Goal: Navigation & Orientation: Find specific page/section

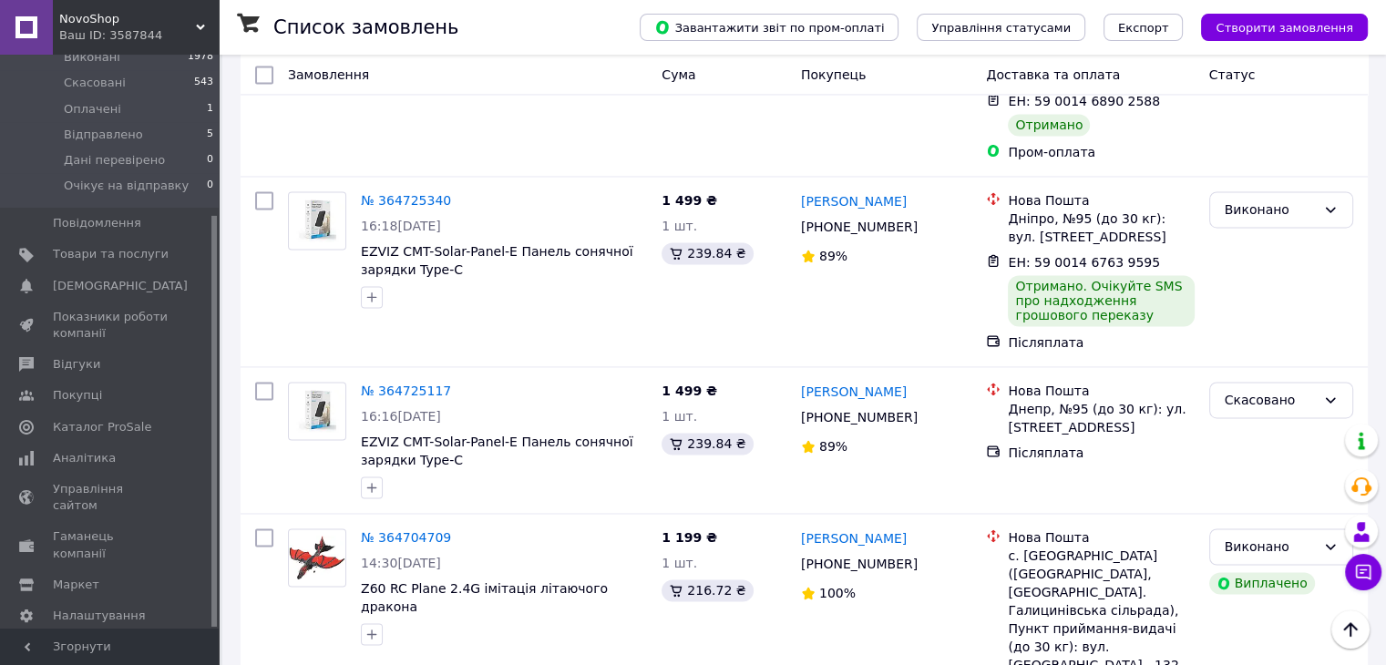
scroll to position [2766, 0]
click at [45, 450] on span at bounding box center [26, 458] width 53 height 16
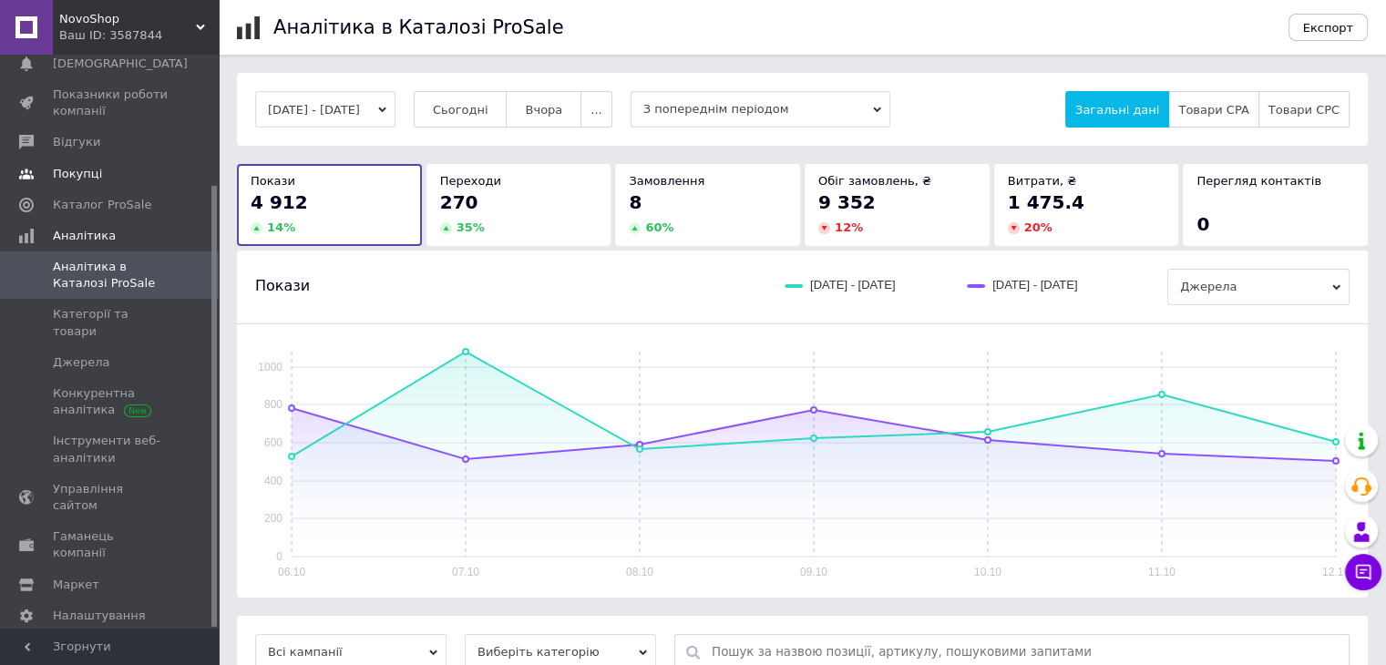
click at [56, 176] on span "Покупці" at bounding box center [77, 174] width 49 height 16
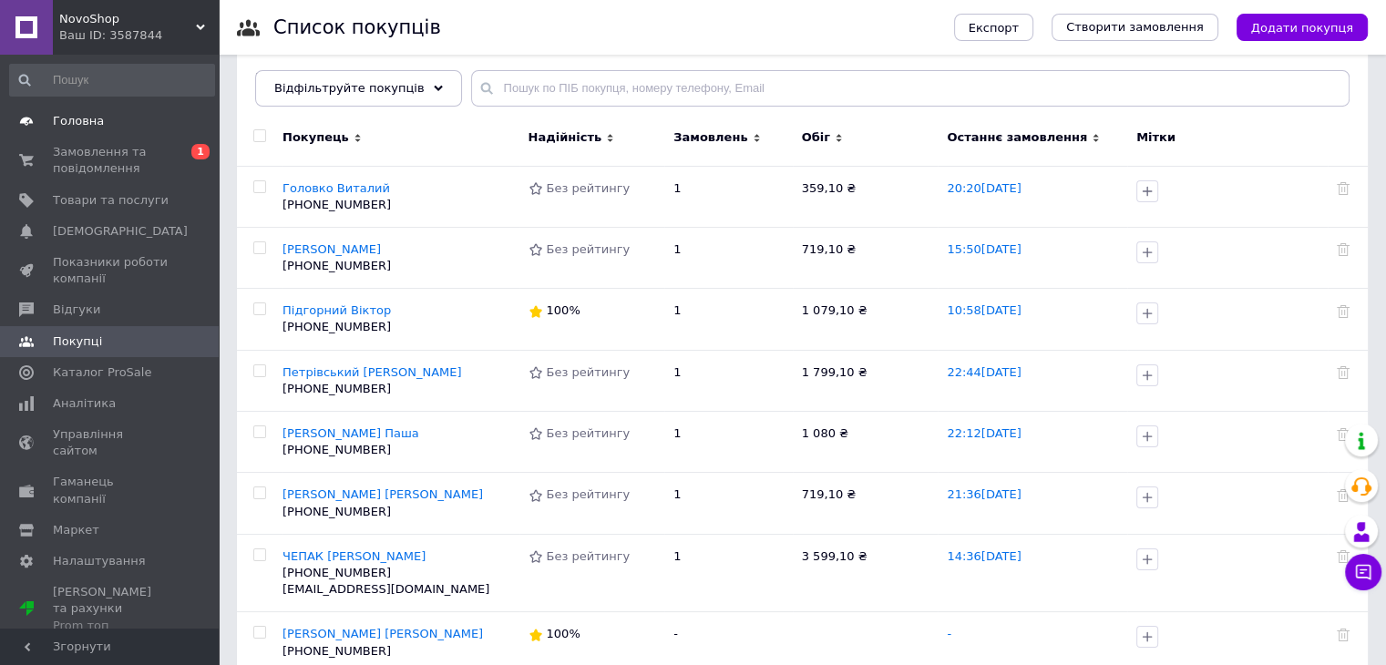
scroll to position [105, 0]
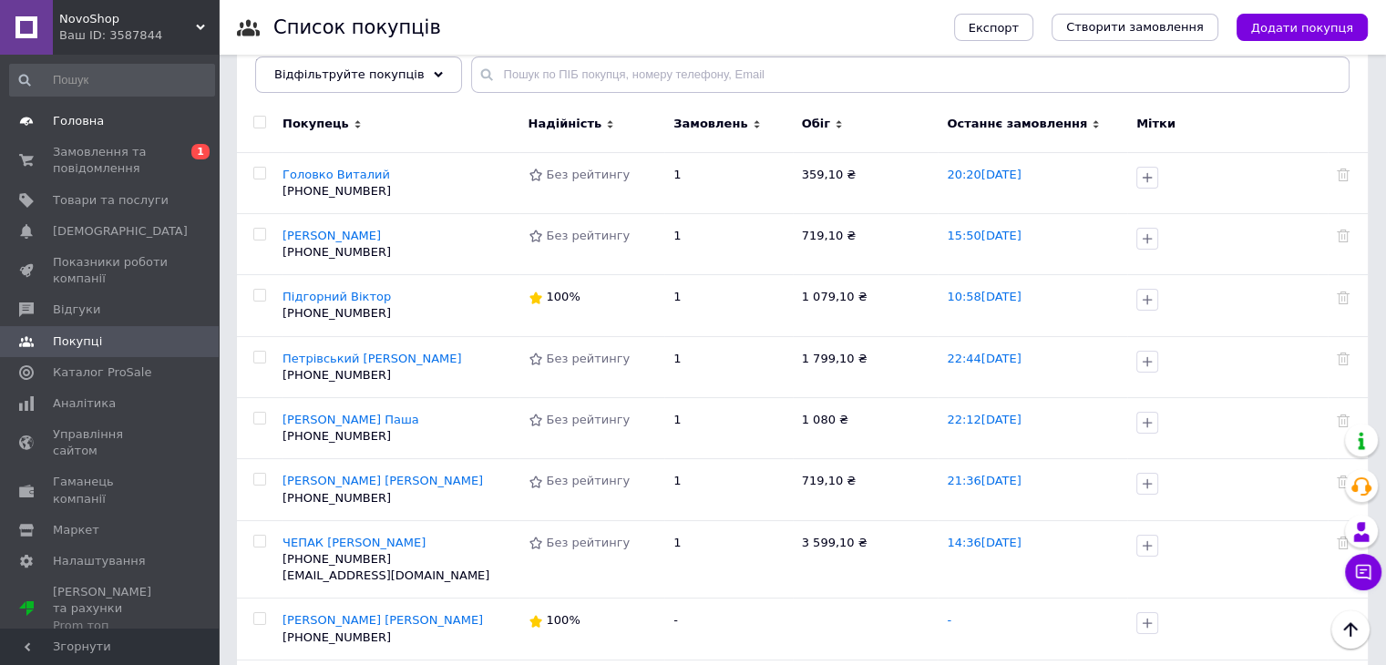
click at [77, 121] on span "Головна" at bounding box center [78, 121] width 51 height 16
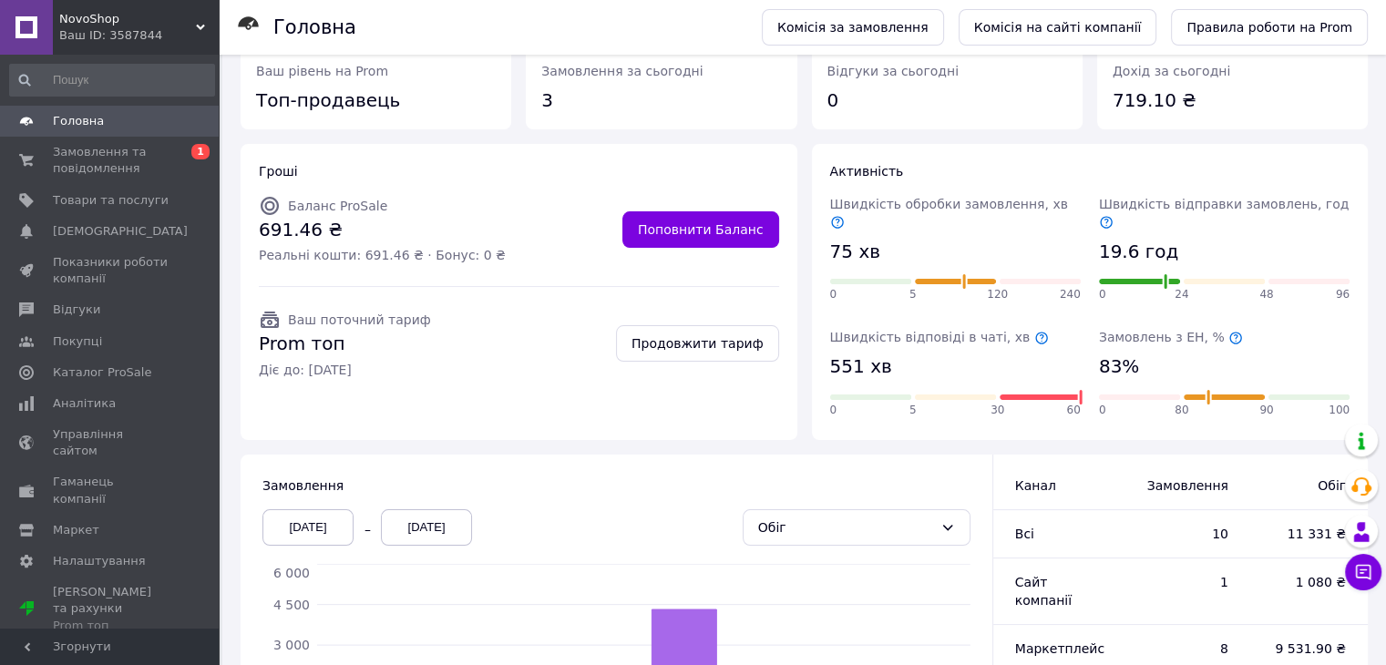
scroll to position [77, 0]
click at [62, 150] on span "Замовлення та повідомлення" at bounding box center [111, 160] width 116 height 33
